Goal: Task Accomplishment & Management: Use online tool/utility

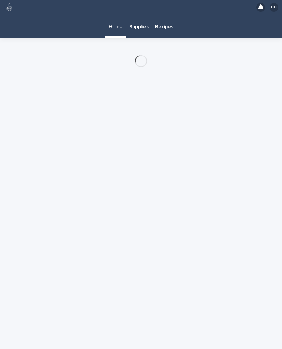
scroll to position [13, 0]
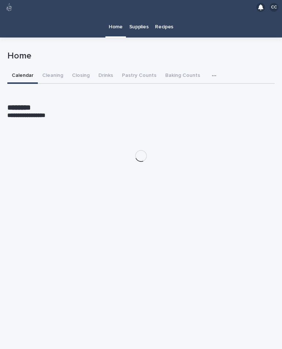
click at [77, 68] on button "Closing" at bounding box center [81, 75] width 26 height 15
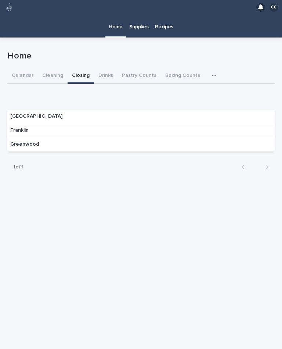
click at [22, 127] on p "Franklin" at bounding box center [19, 130] width 18 height 6
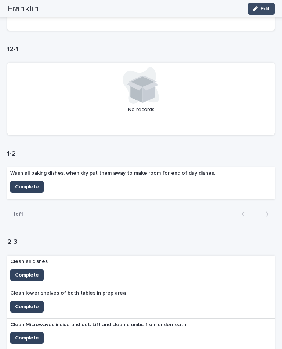
scroll to position [169, 0]
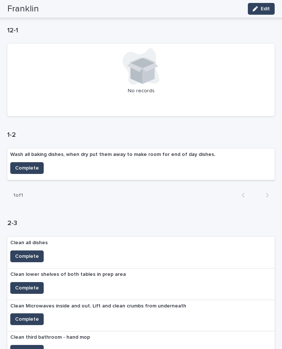
click at [24, 162] on button "Complete" at bounding box center [26, 168] width 33 height 12
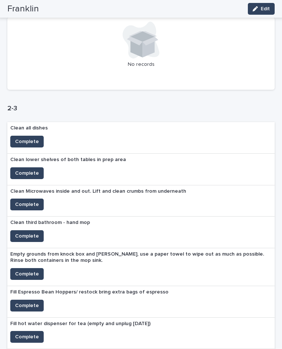
scroll to position [299, 0]
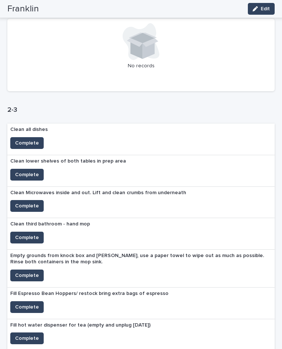
click at [25, 139] on span "Complete" at bounding box center [27, 142] width 24 height 7
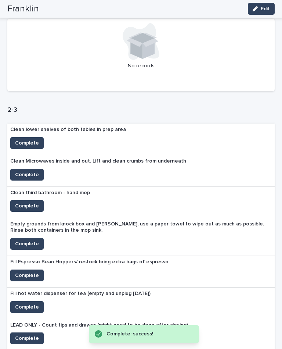
click at [27, 272] on span "Complete" at bounding box center [27, 275] width 24 height 7
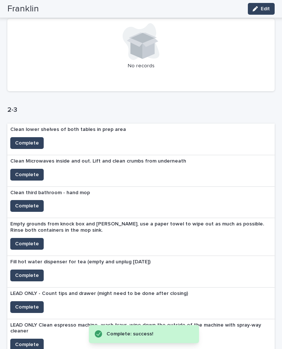
scroll to position [321, 0]
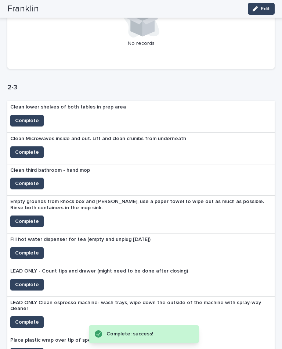
click at [27, 249] on span "Complete" at bounding box center [27, 252] width 24 height 7
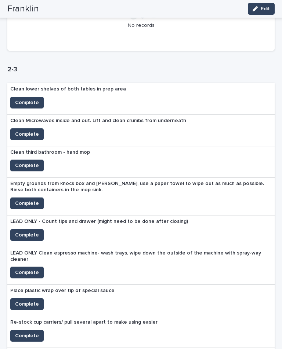
scroll to position [340, 0]
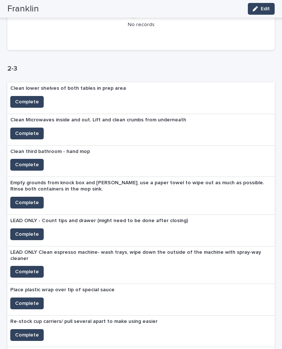
click at [28, 98] on span "Complete" at bounding box center [27, 101] width 24 height 7
click at [27, 130] on span "Complete" at bounding box center [27, 133] width 24 height 7
